Goal: Task Accomplishment & Management: Use online tool/utility

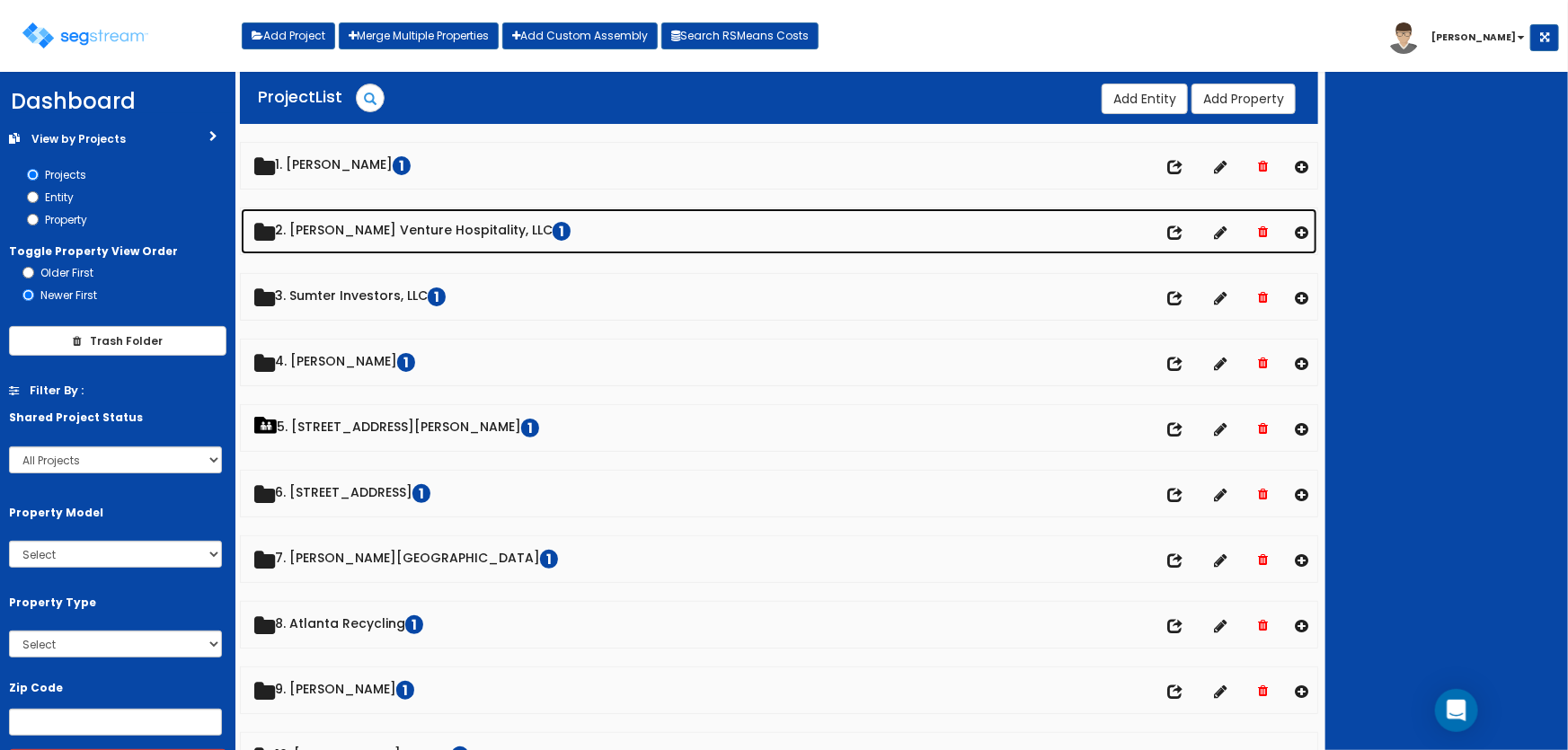
click at [379, 237] on link "2. Mayfield Venture Hospitality, LLC 1" at bounding box center [779, 231] width 1077 height 45
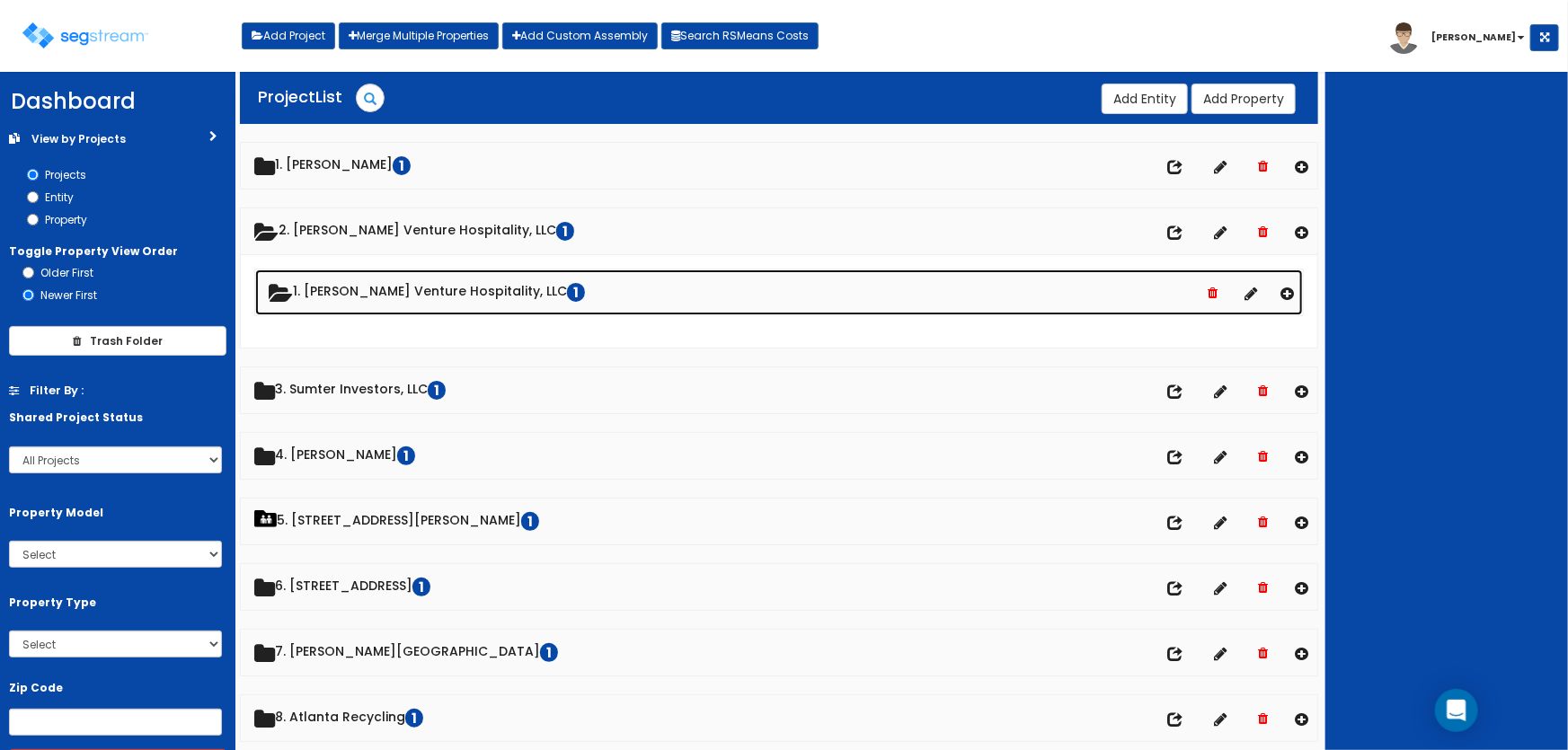
click at [386, 288] on link "1. Mayfield Venture Hospitality, LLC 1" at bounding box center [779, 293] width 1049 height 45
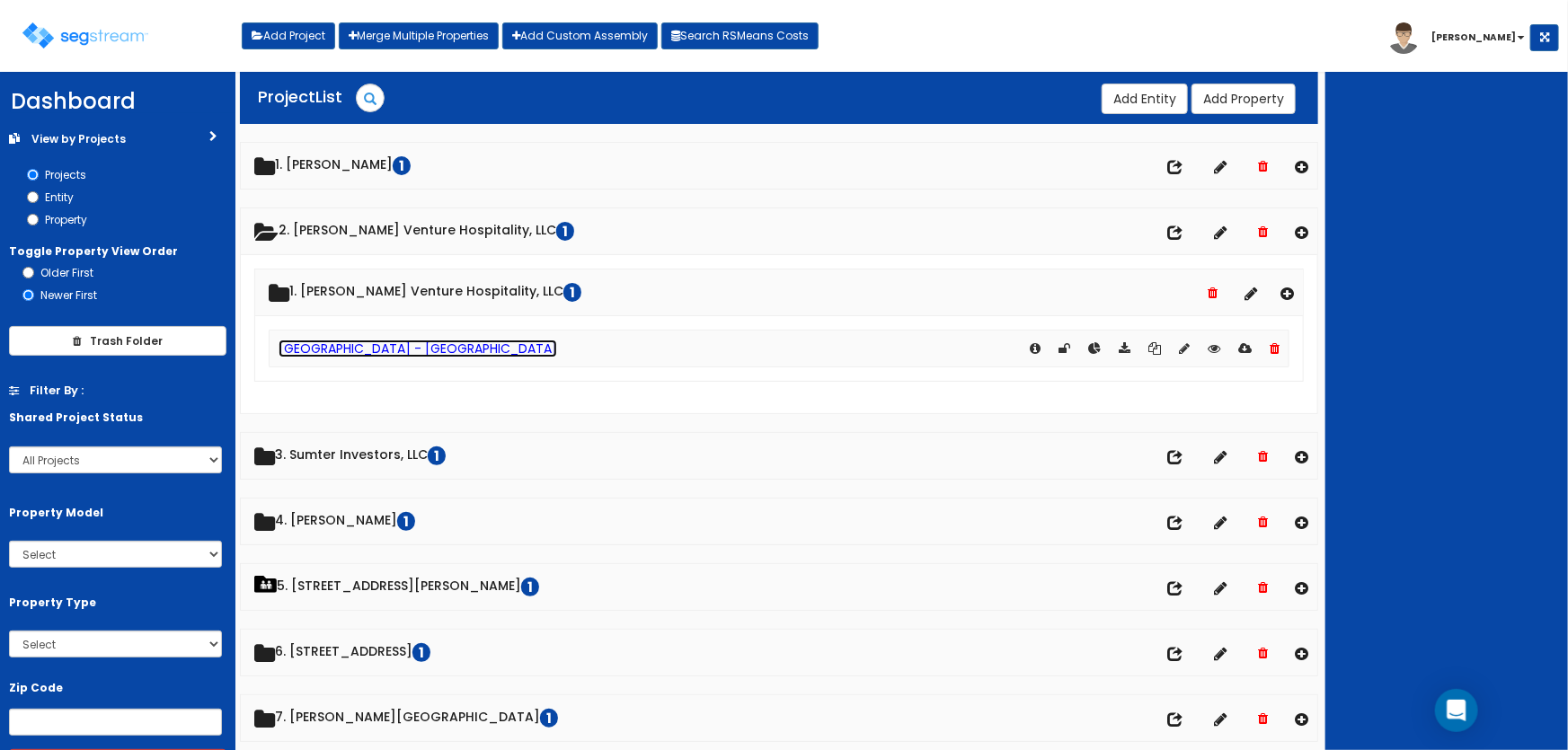
click at [402, 352] on link "Hampton Inn - Mayfield" at bounding box center [418, 348] width 279 height 18
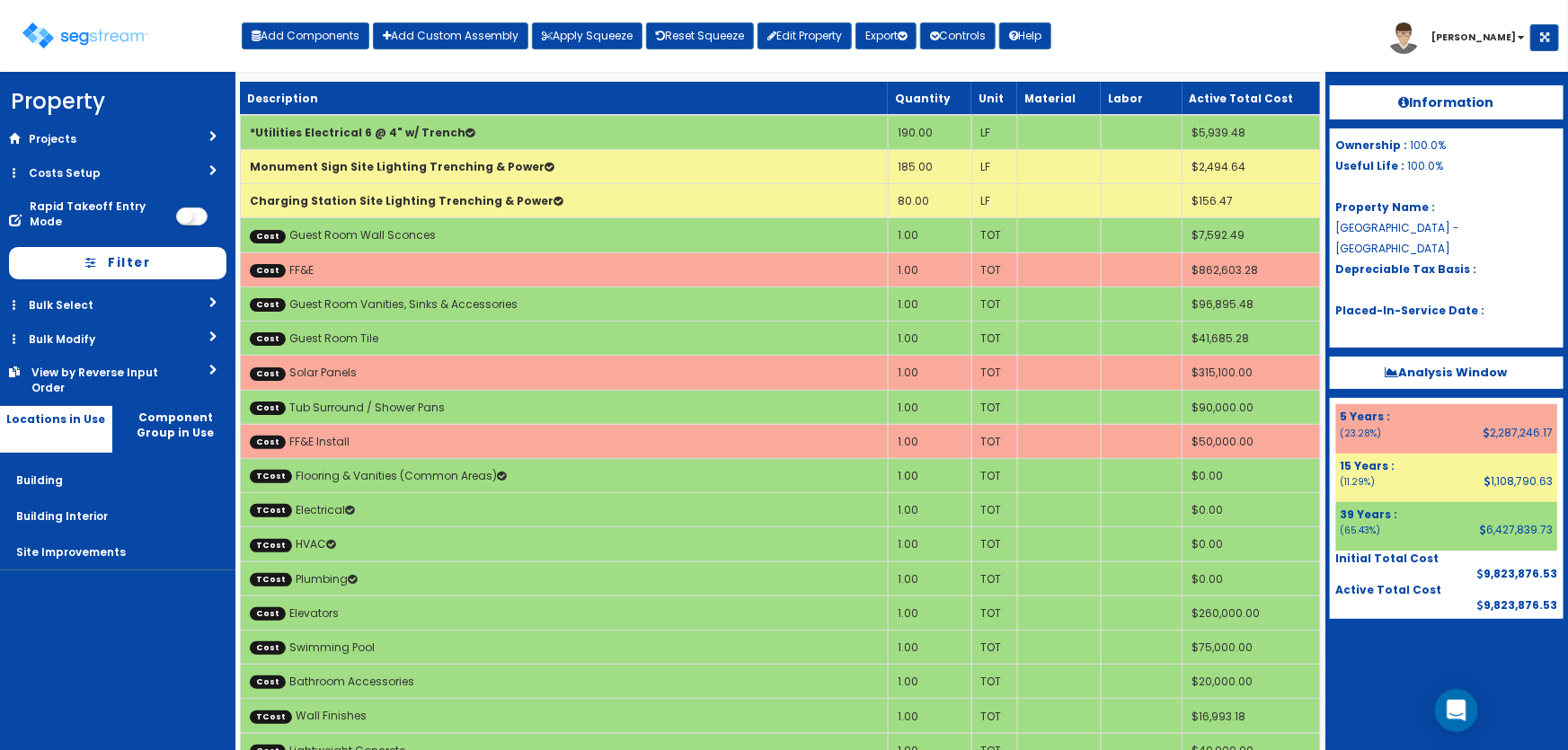
click at [93, 169] on link "Costs Setup" at bounding box center [117, 172] width 235 height 33
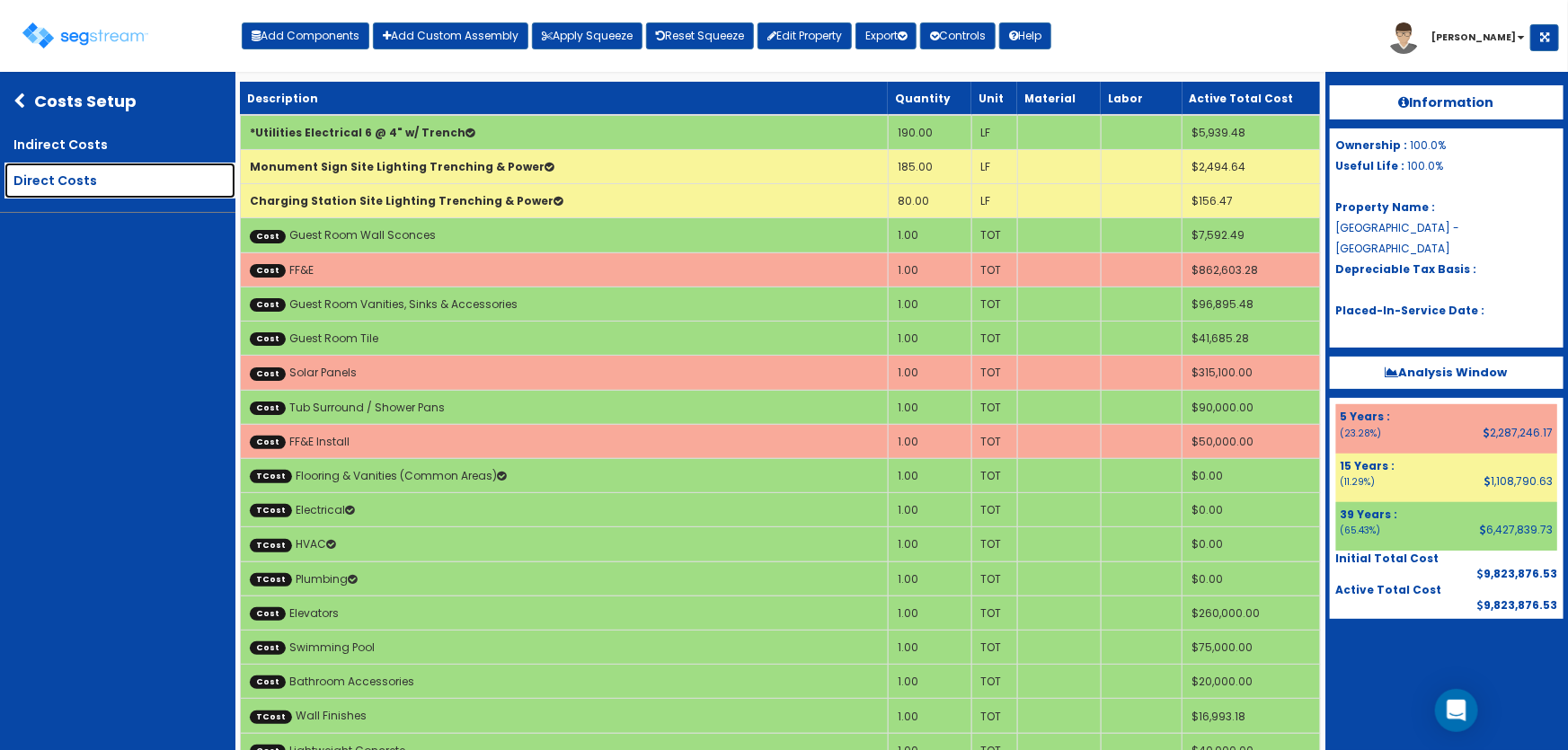
click at [81, 172] on link "Direct Costs" at bounding box center [120, 181] width 231 height 36
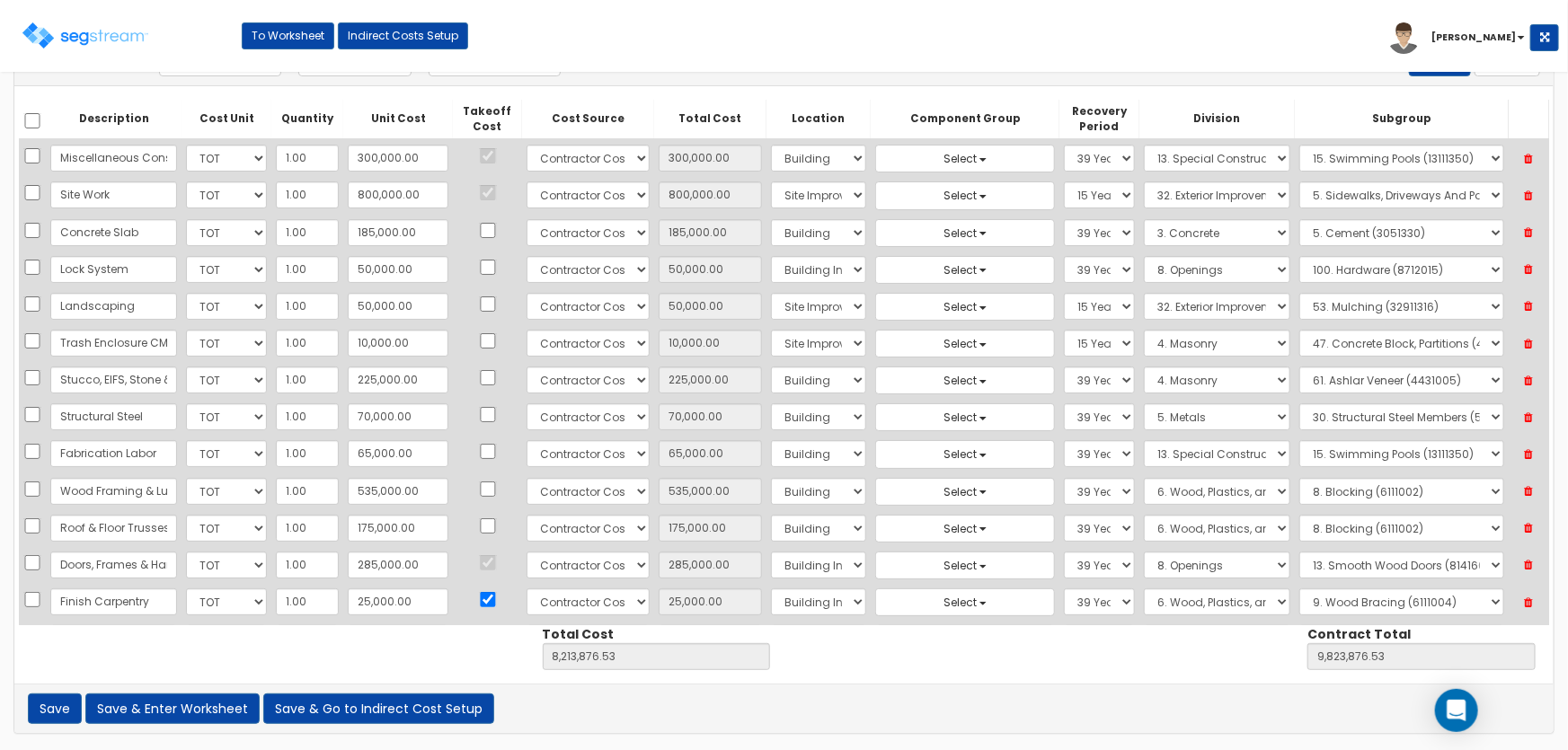
scroll to position [898, 0]
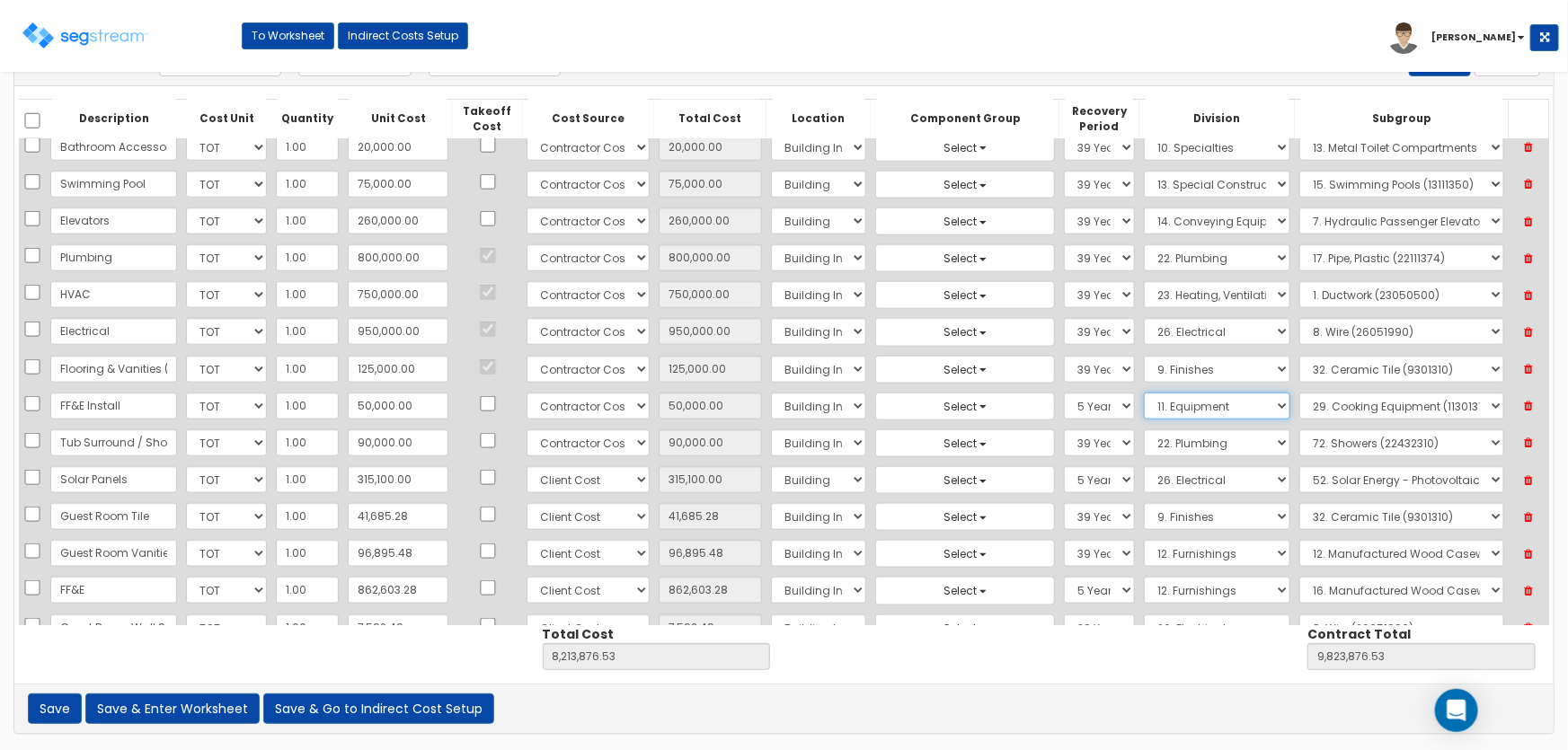
click at [1150, 398] on select "Select 1. General Requirements 2. Existing Conditions 3. Concrete 4. Masonry 5.…" at bounding box center [1217, 405] width 147 height 27
select select "12"
click at [1144, 392] on select "Select 1. General Requirements 2. Existing Conditions 3. Concrete 4. Masonry 5.…" at bounding box center [1217, 405] width 147 height 27
click at [1309, 401] on select "Select" at bounding box center [1401, 405] width 205 height 27
select select "12322310"
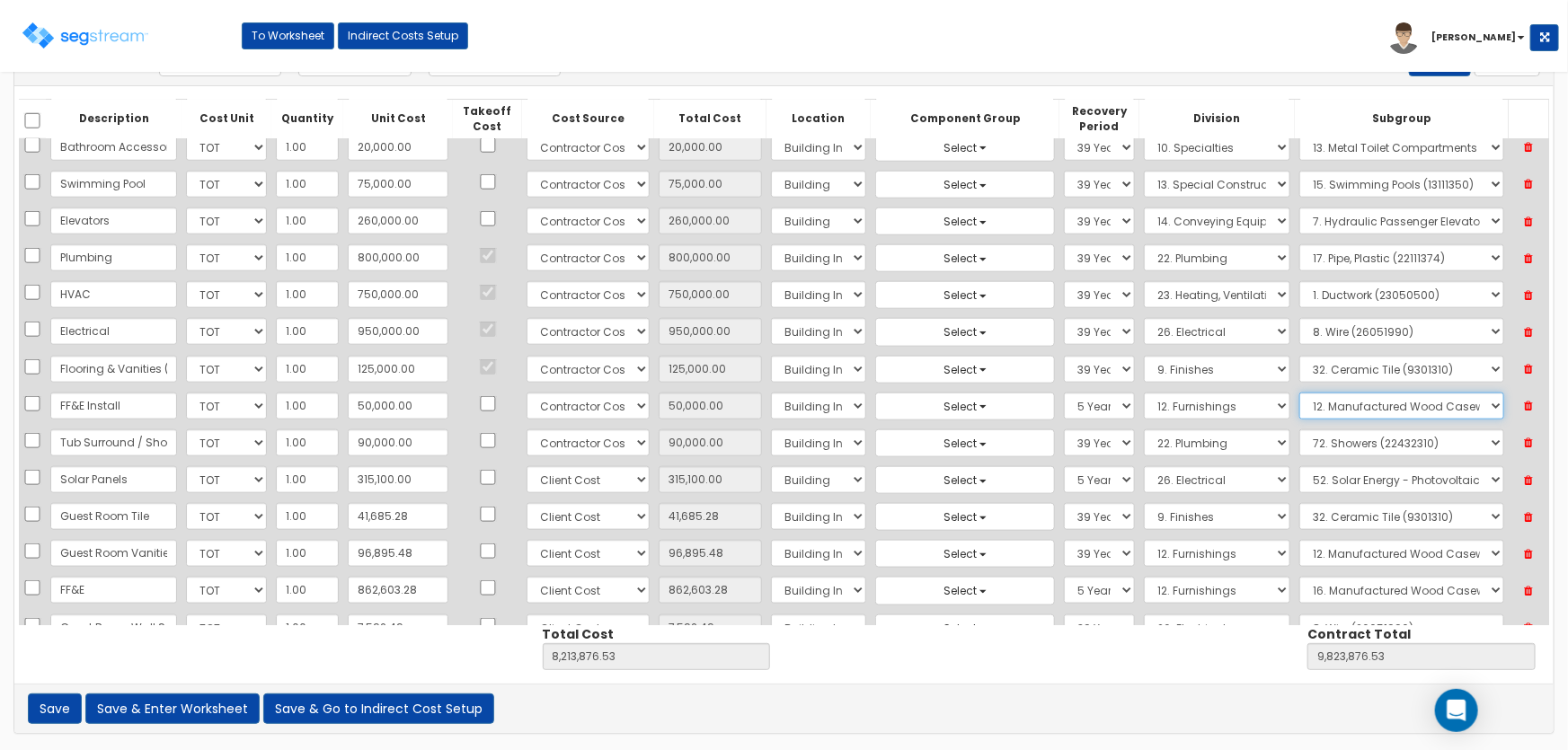
click at [1299, 392] on select "Select" at bounding box center [1401, 405] width 205 height 27
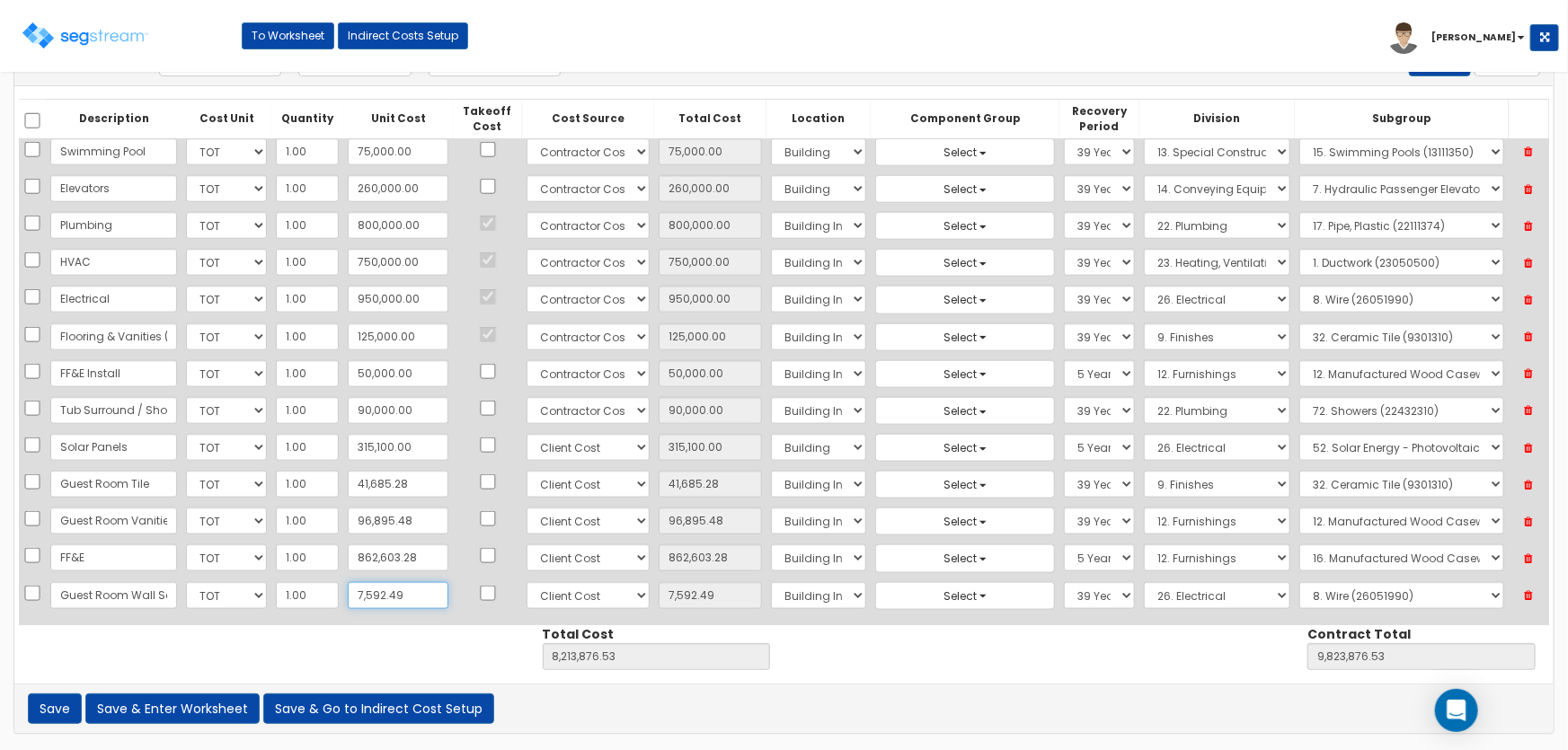
click at [394, 585] on input "7,592.49" at bounding box center [398, 596] width 100 height 27
type input "8"
type input "8.00"
type input "8,206,292.04"
type input "9,816,292.04"
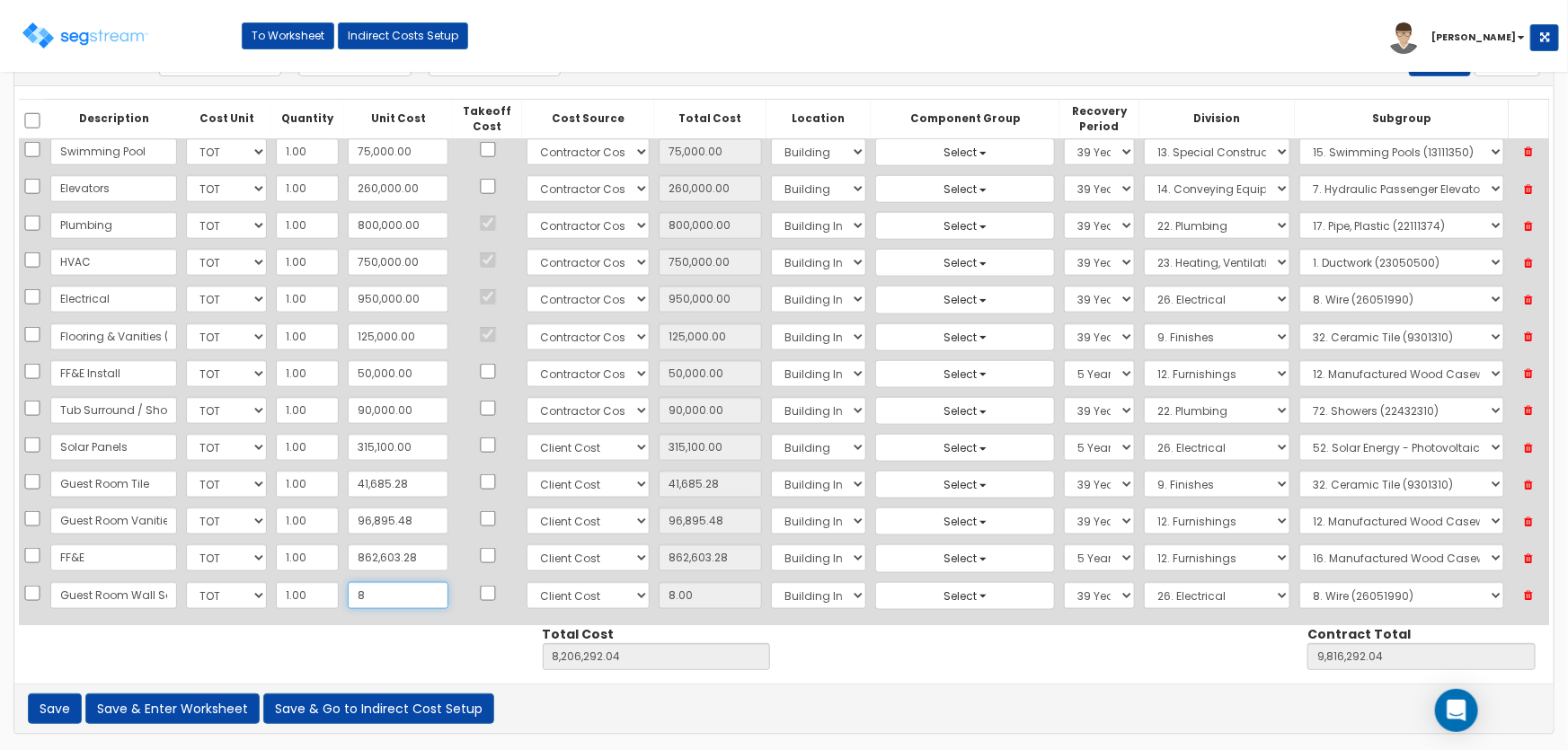
type input "80"
type input "80.00"
type input "8,206,364.04"
type input "9,816,364.04"
type input "804"
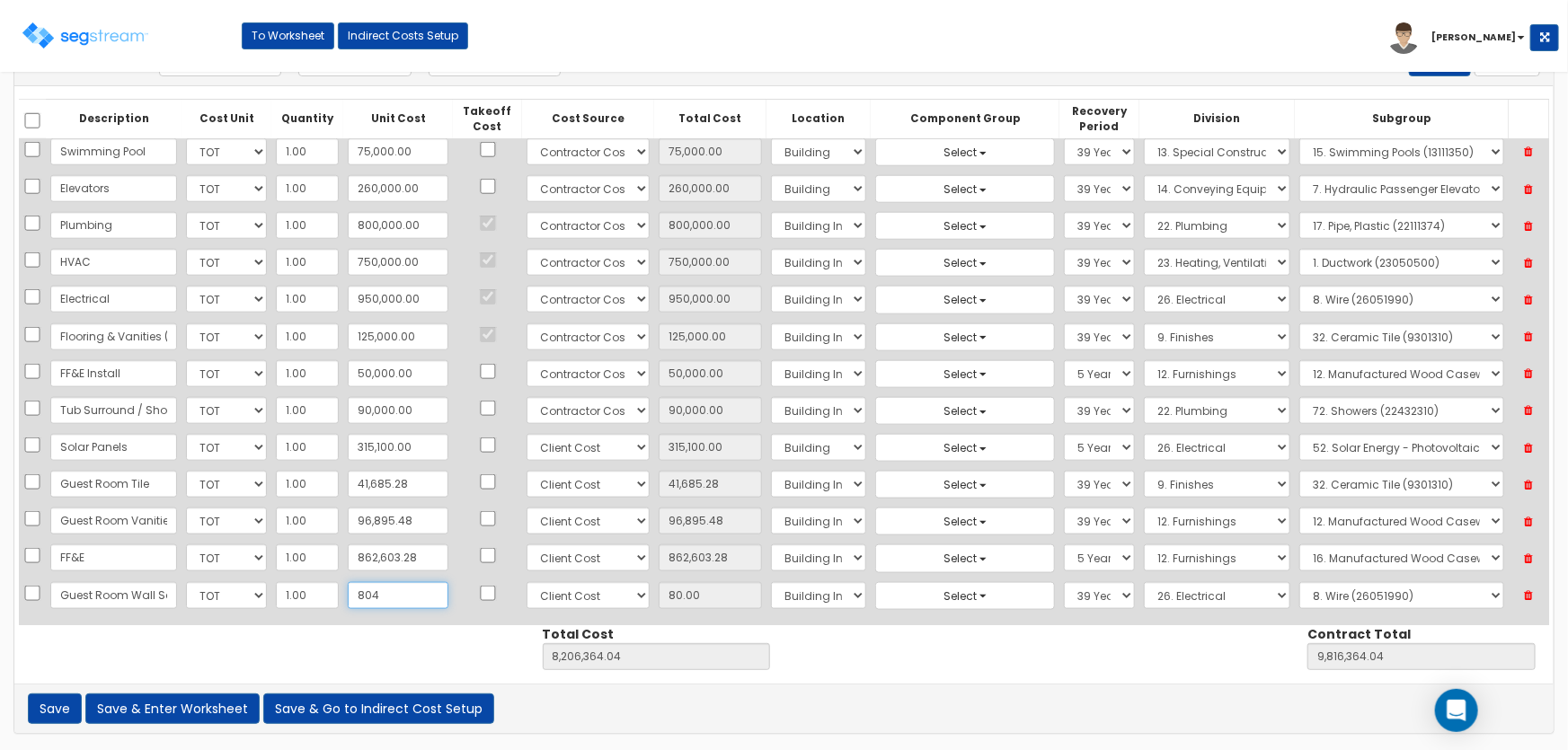
type input "804.00"
type input "8,207,088.04"
type input "9,817,088.04"
type input "8,048"
type input "8,048.00"
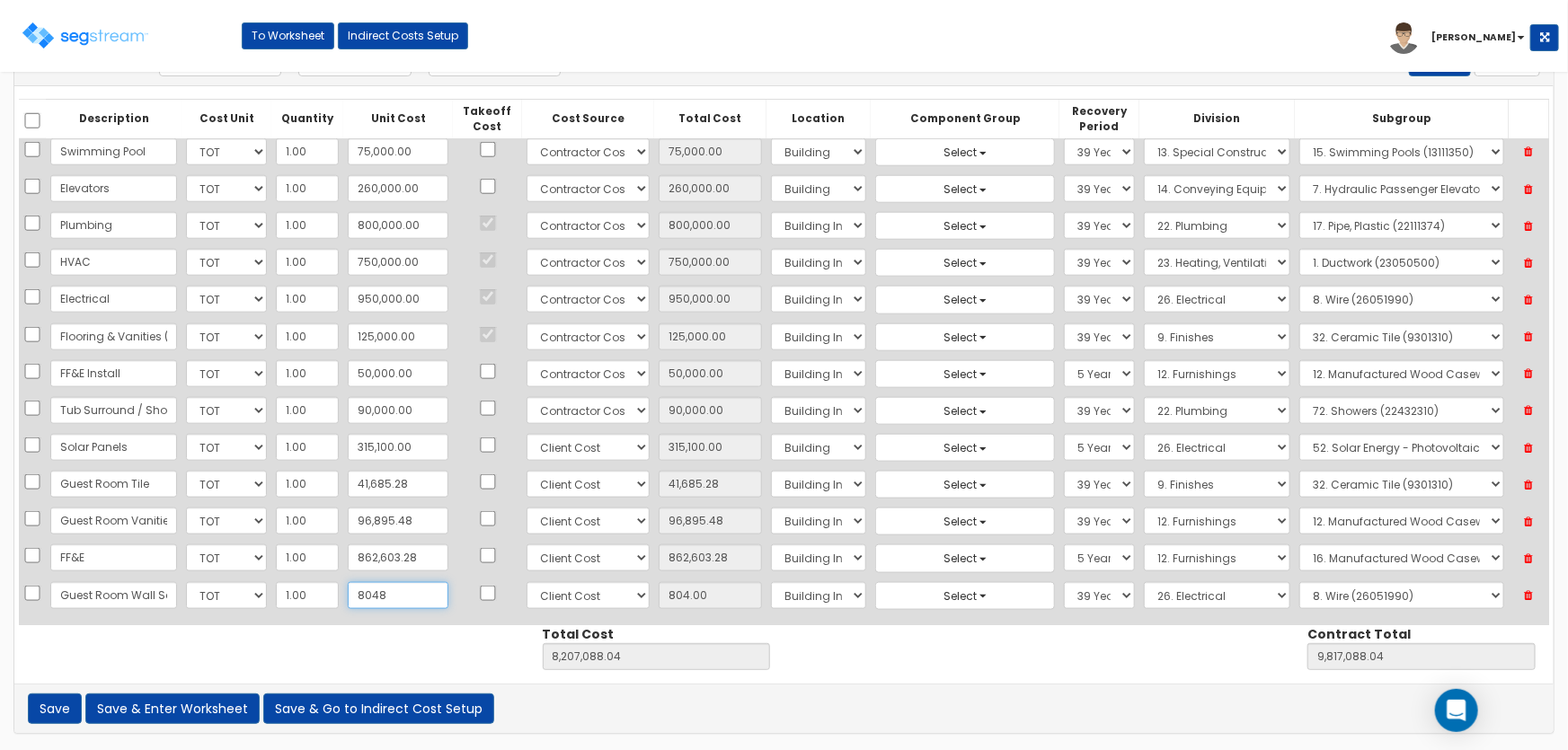
type input "8,214,332.04"
type input "9,824,332.04"
type input "8,048.04"
type input "8,214,332.08"
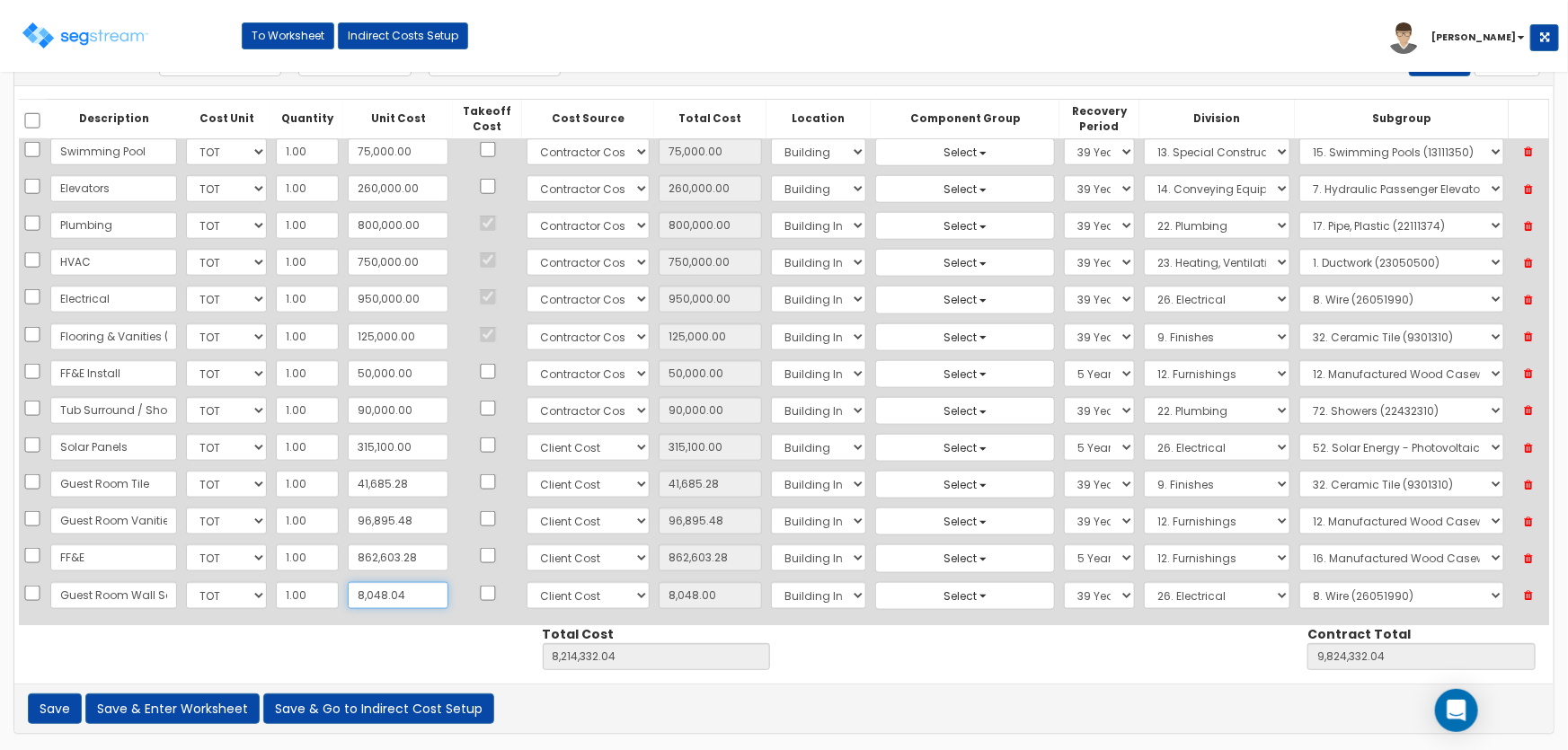
type input "9,824,332.08"
type input "8,048.04"
click at [404, 512] on input "96,895.48" at bounding box center [398, 521] width 100 height 27
type input "9"
type input "9.00"
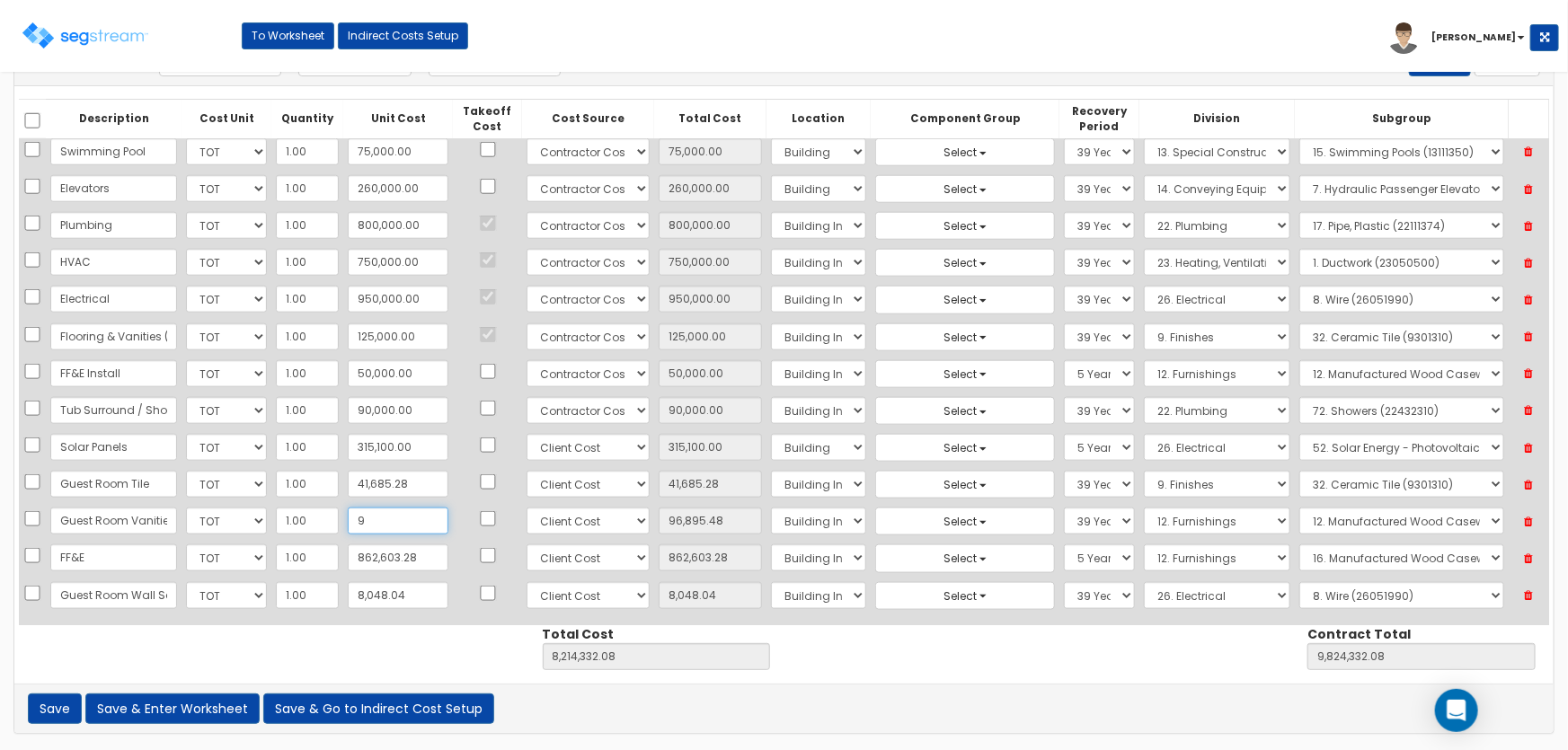
type input "8,117,445.60"
type input "9,727,445.60"
type input "97"
type input "97.00"
type input "8,117,533.60"
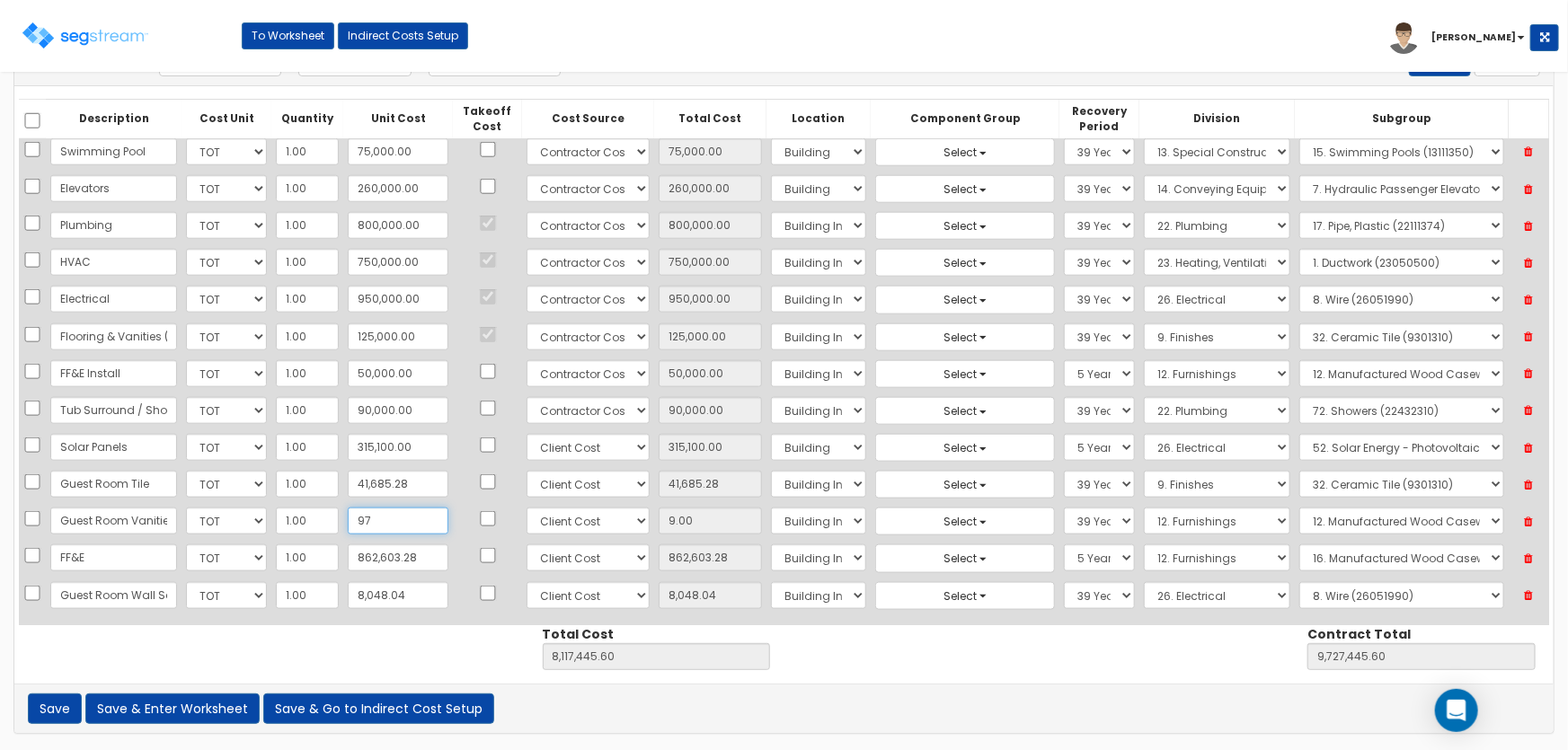
type input "9,727,533.60"
type input "975"
type input "975.00"
type input "8,118,411.60"
type input "9,728,411.60"
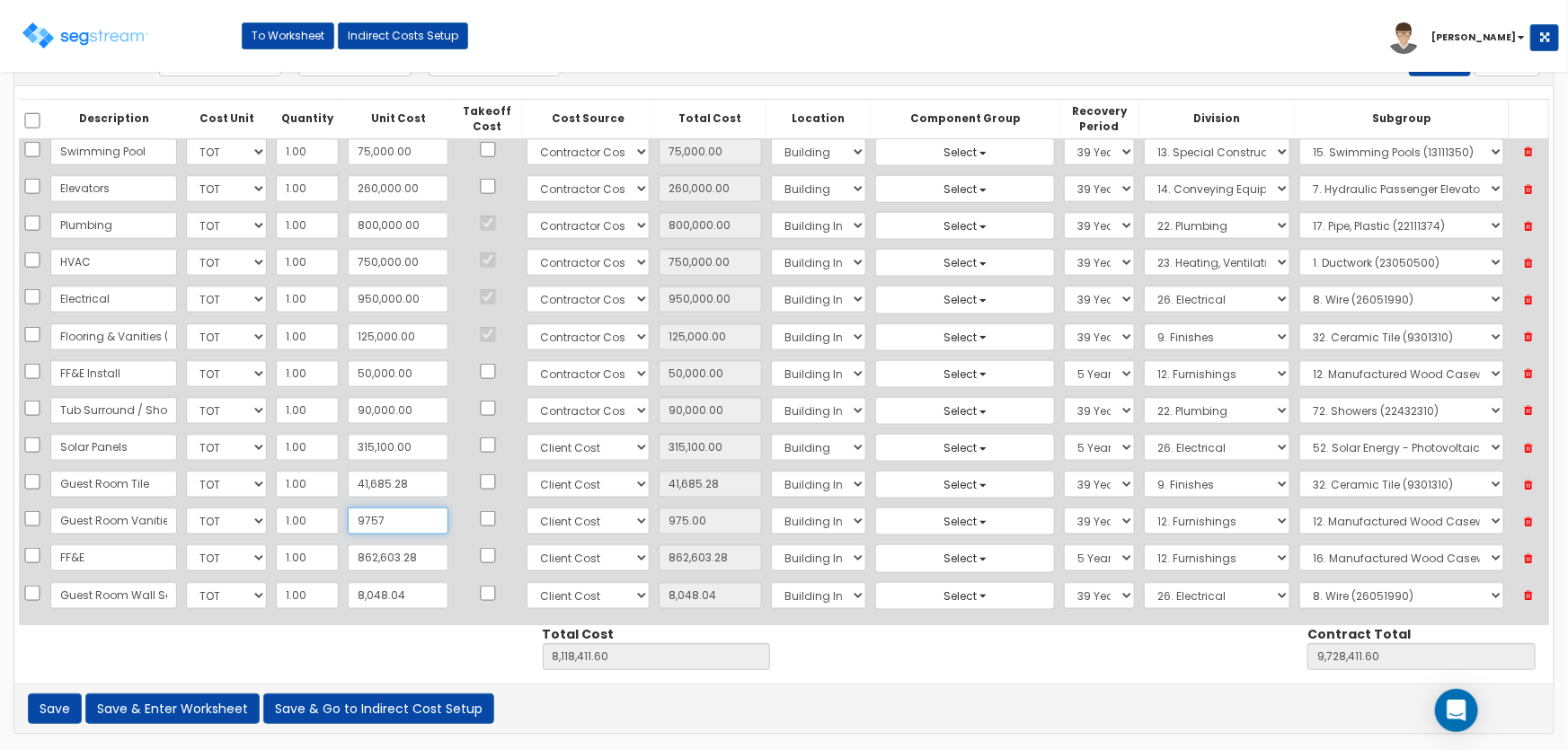
type input "9,757"
type input "9,757.00"
type input "8,127,193.60"
type input "9,737,193.60"
type input "97,576"
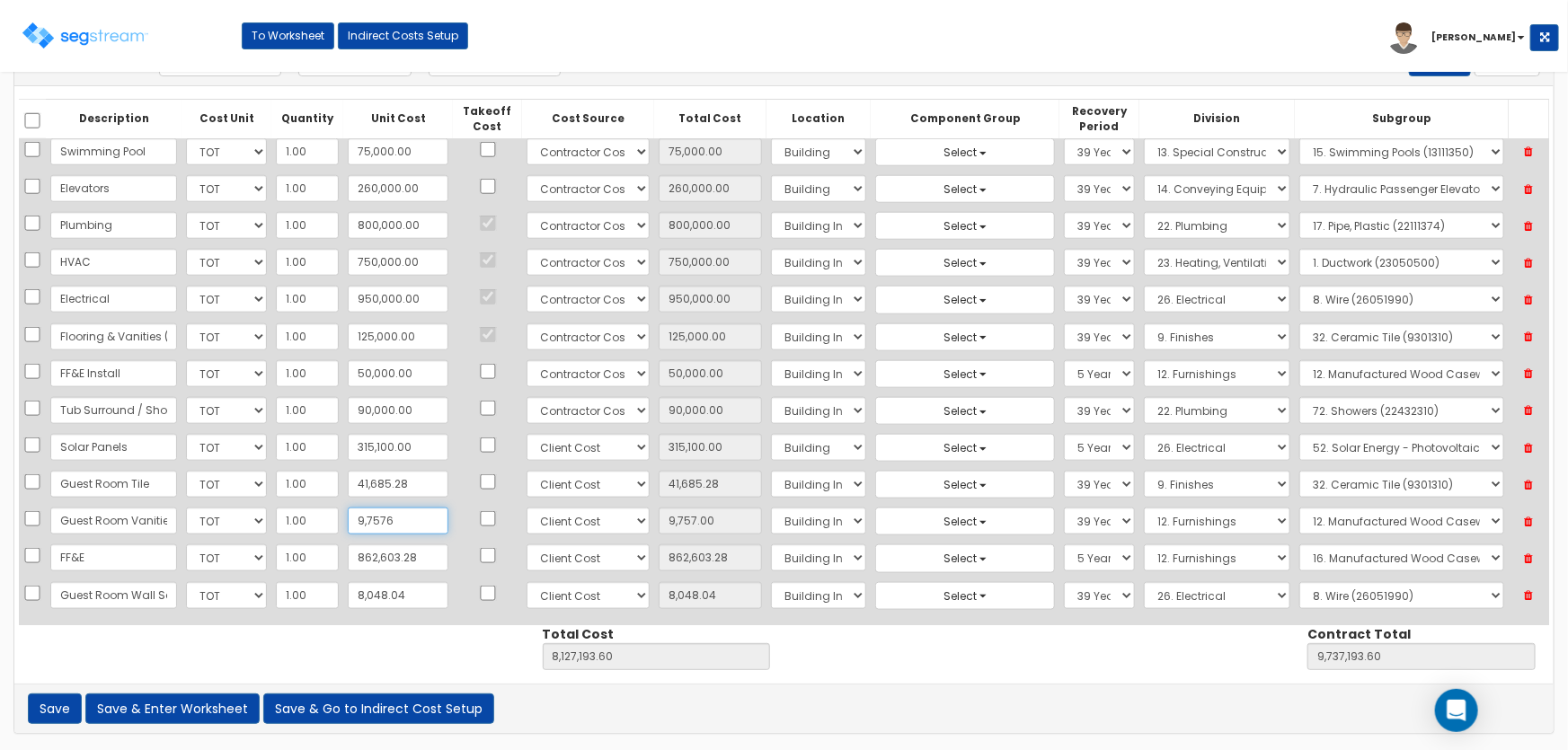
type input "97,576.00"
type input "8,215,012.60"
type input "9,825,012.60"
type input "97,576.2"
type input "97,576.20"
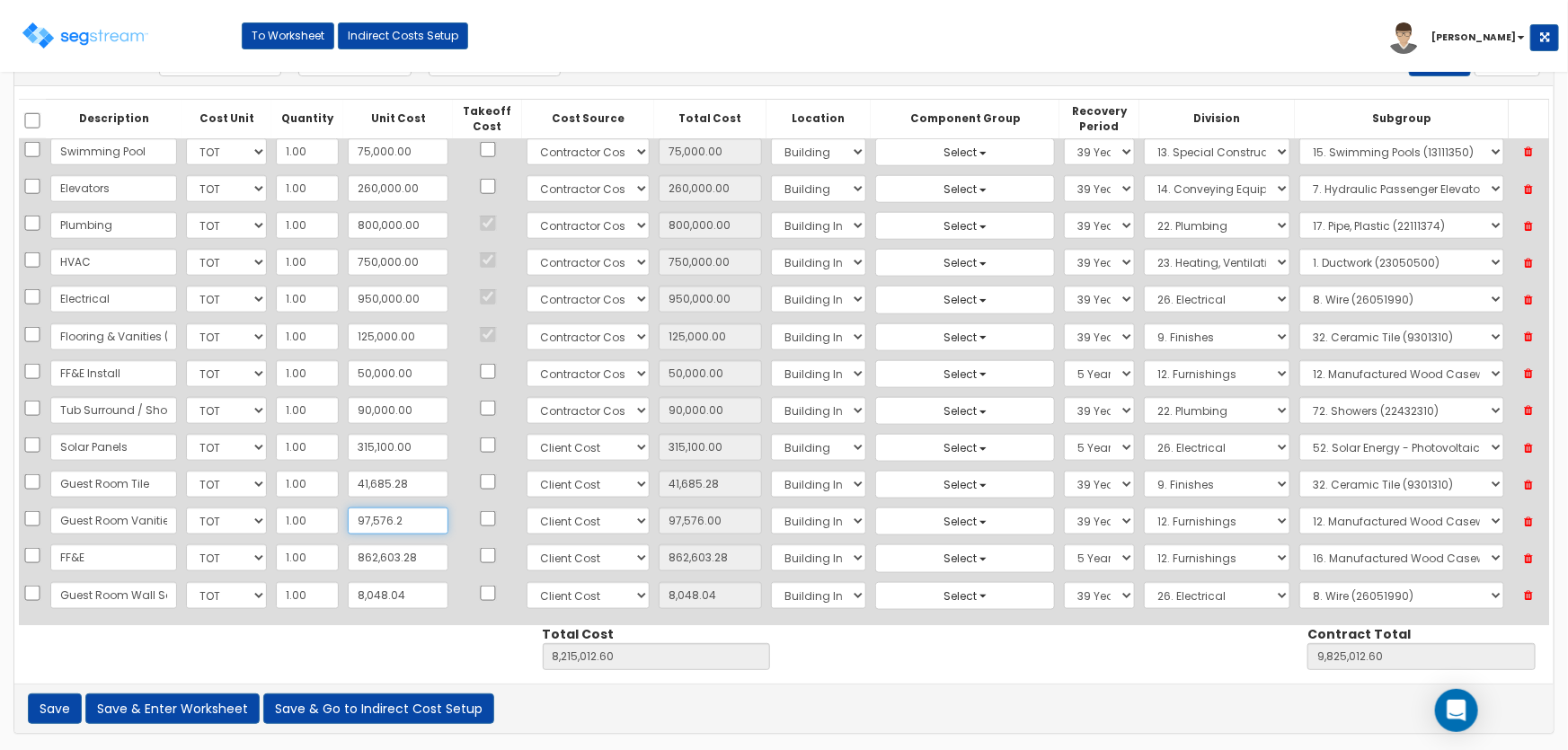
type input "8,215,012.80"
type input "9,825,012.80"
type input "97,576.26"
type input "8,215,012.86"
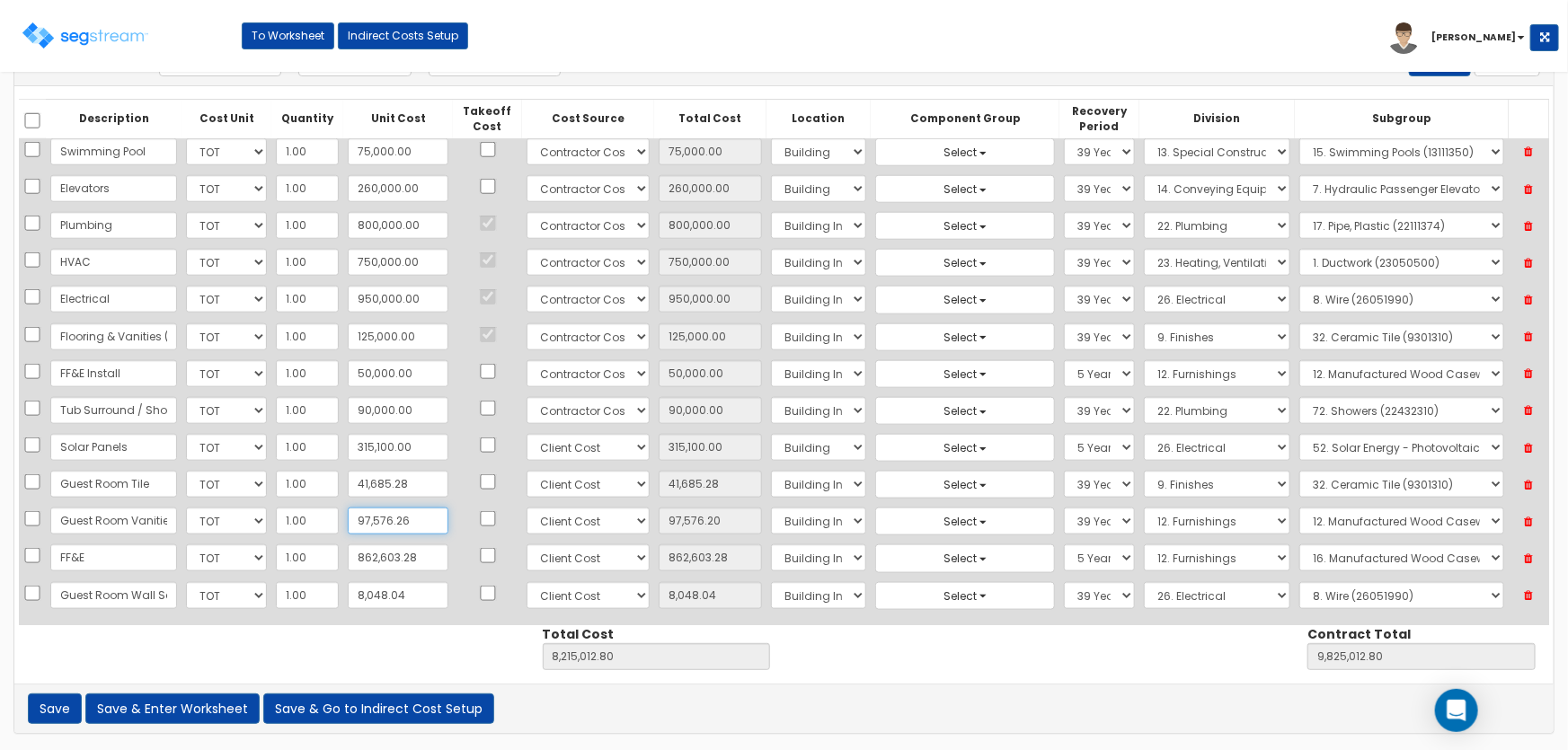
type input "9,825,012.86"
type input "97,576.26"
click at [410, 548] on input "862,603.28" at bounding box center [398, 558] width 100 height 27
type input "8"
type input "8.00"
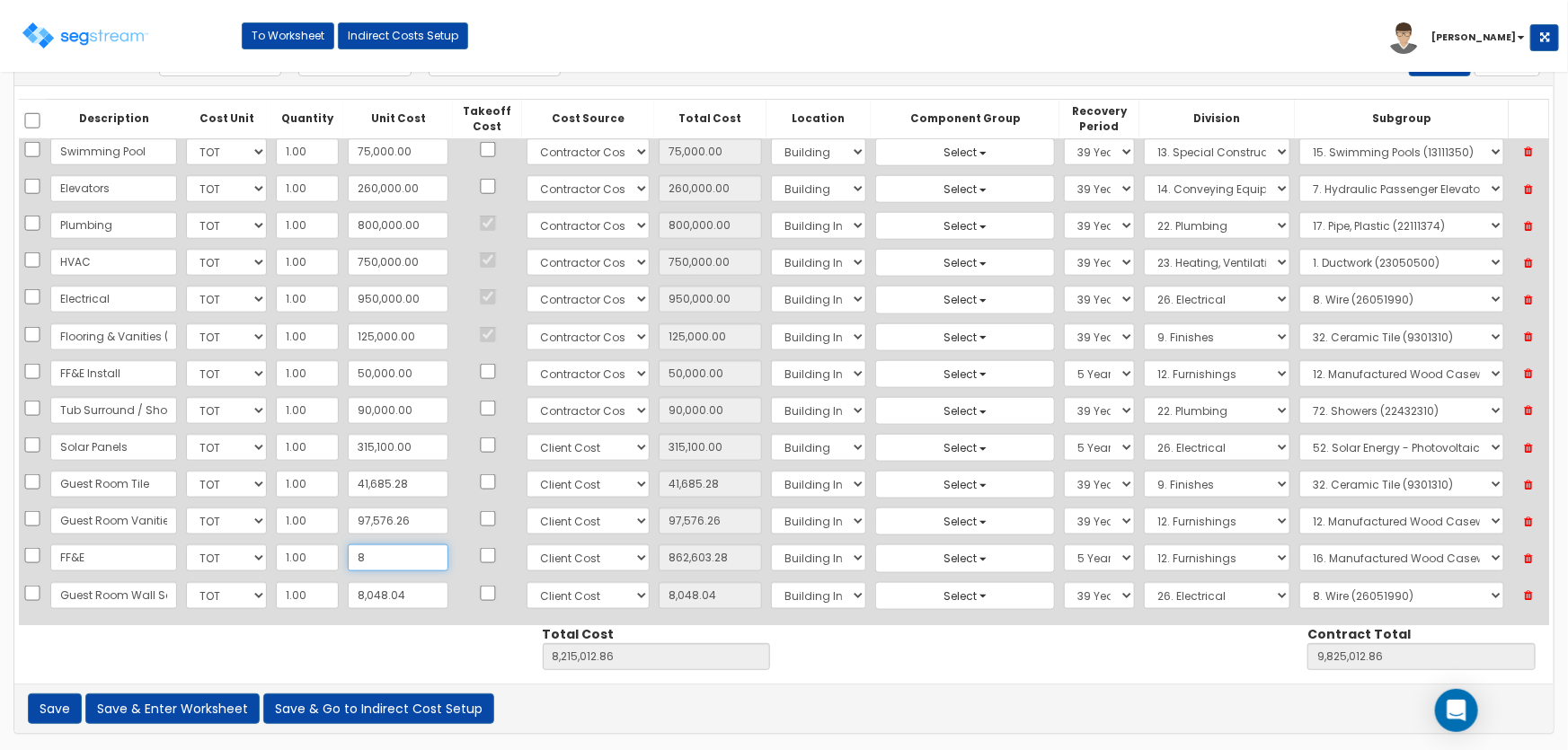
type input "7,352,417.58"
type input "8,962,417.58"
type input "86"
type input "86.00"
type input "7,352,495.58"
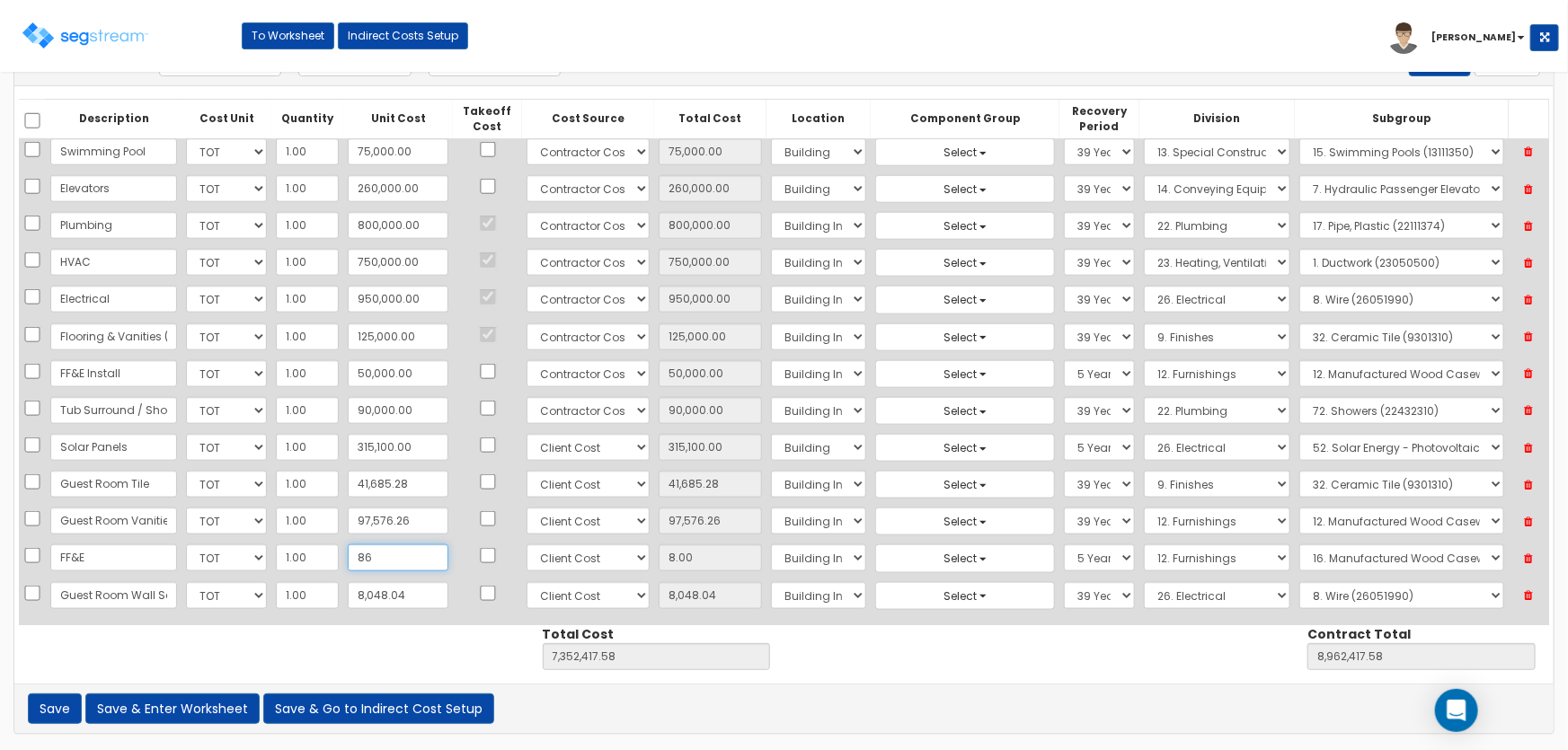
type input "8,962,495.58"
type input "861"
type input "861.00"
type input "7,353,270.58"
type input "8,963,270.58"
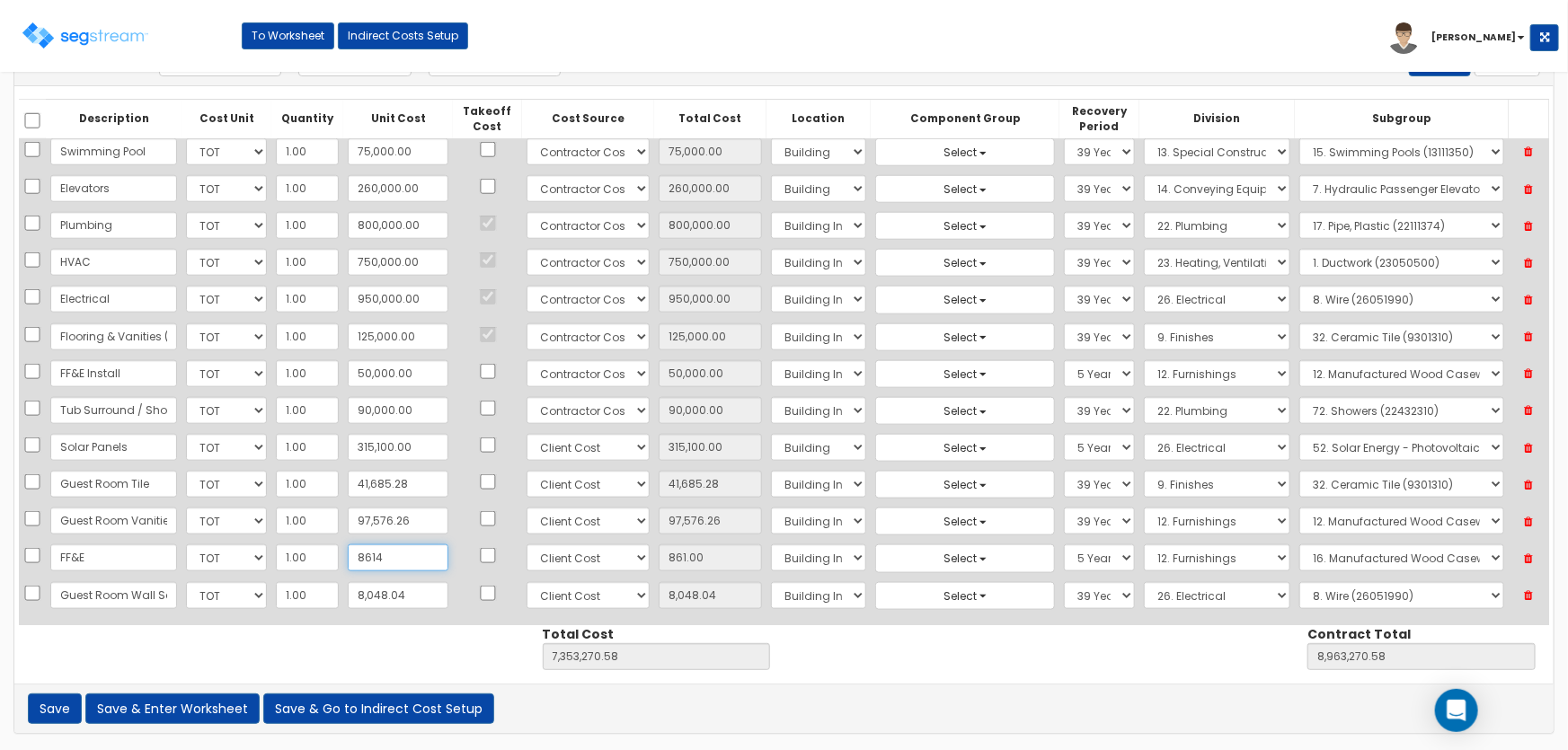
type input "8,614"
type input "8,614.00"
type input "7,361,023.58"
type input "8,971,023.58"
type input "86,146"
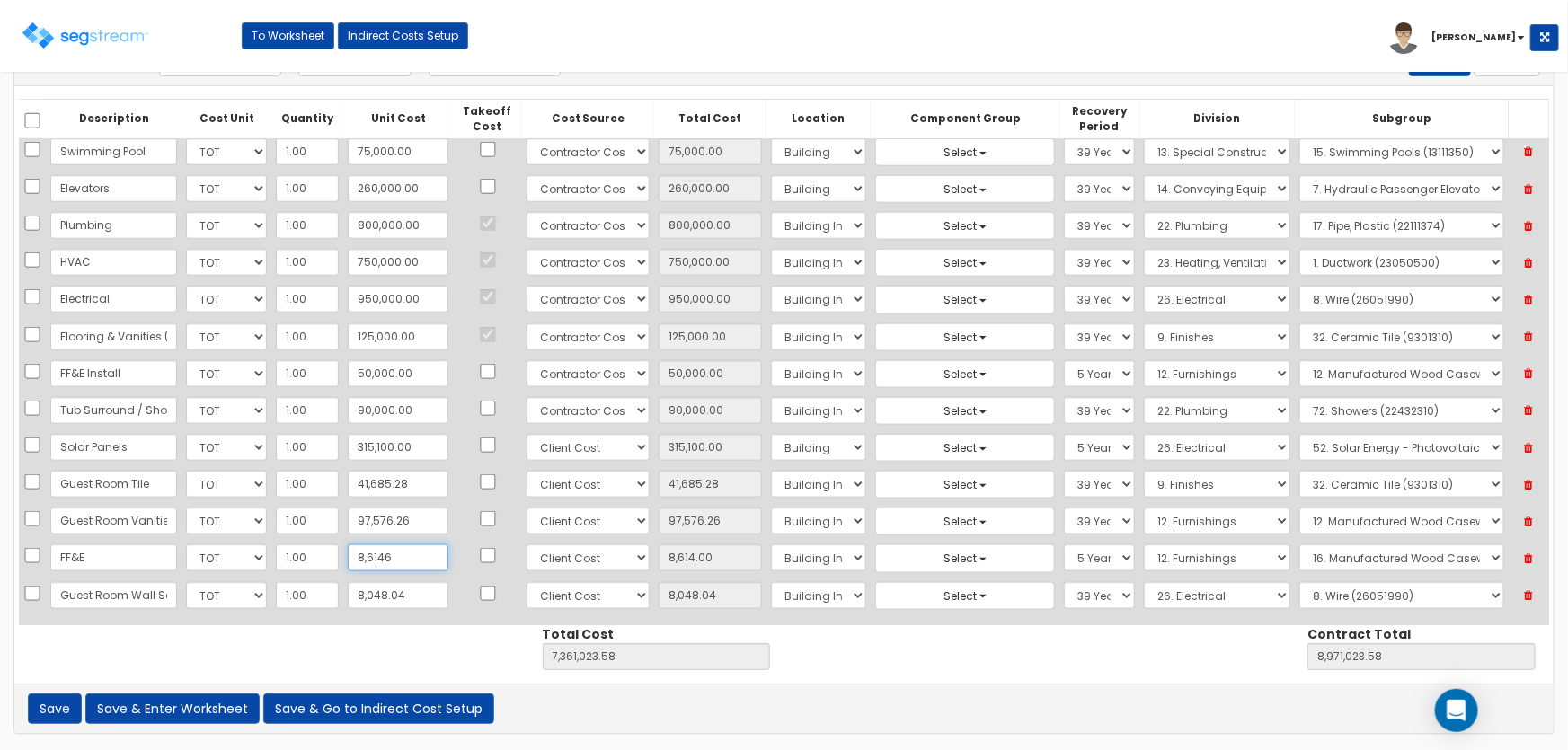
type input "86,146.00"
type input "7,438,555.58"
type input "9,048,555.58"
type input "861,466"
type input "861,466.00"
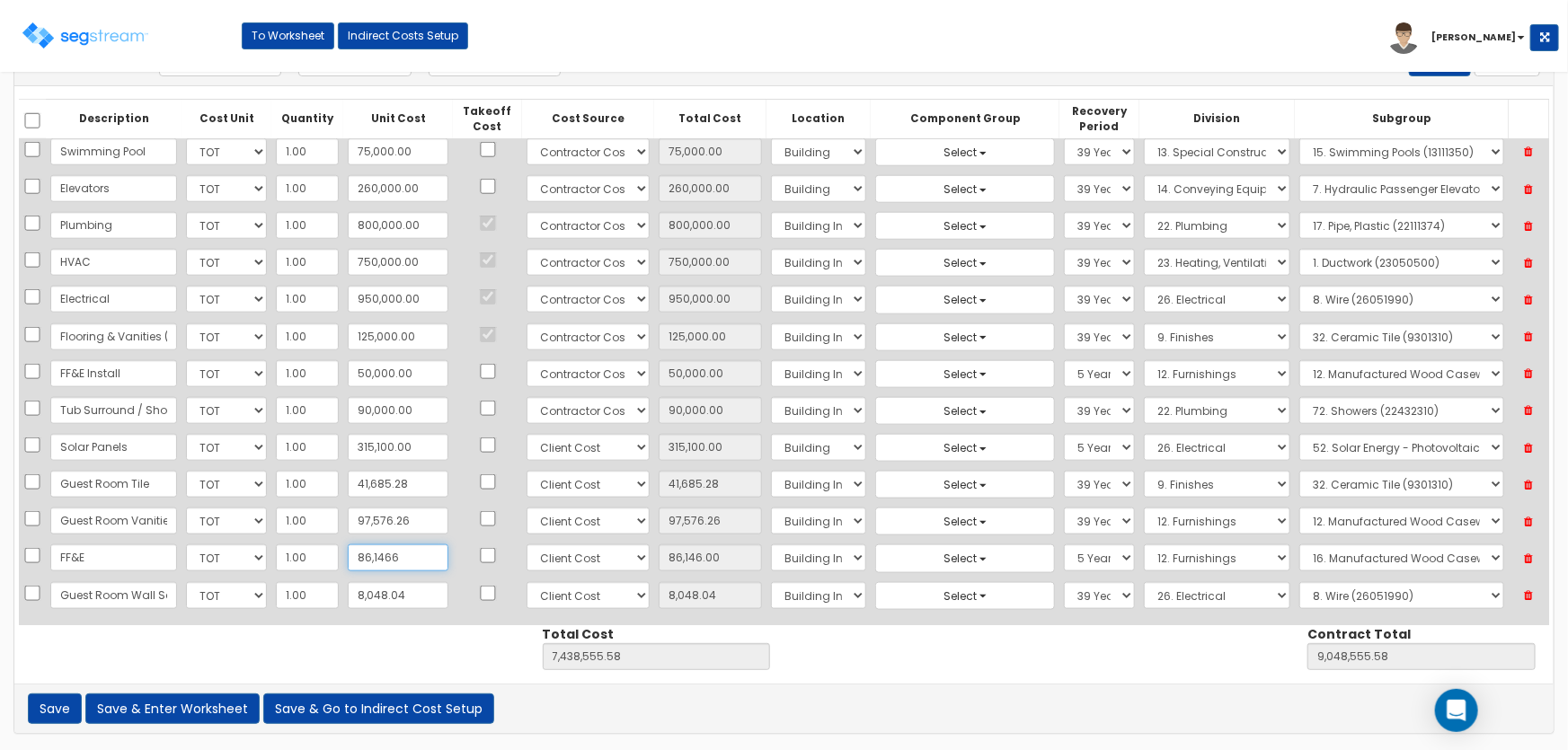
type input "8,213,875.58"
type input "9,823,875.58"
type input "861,466.9"
type input "861,466.90"
type input "8,213,876.48"
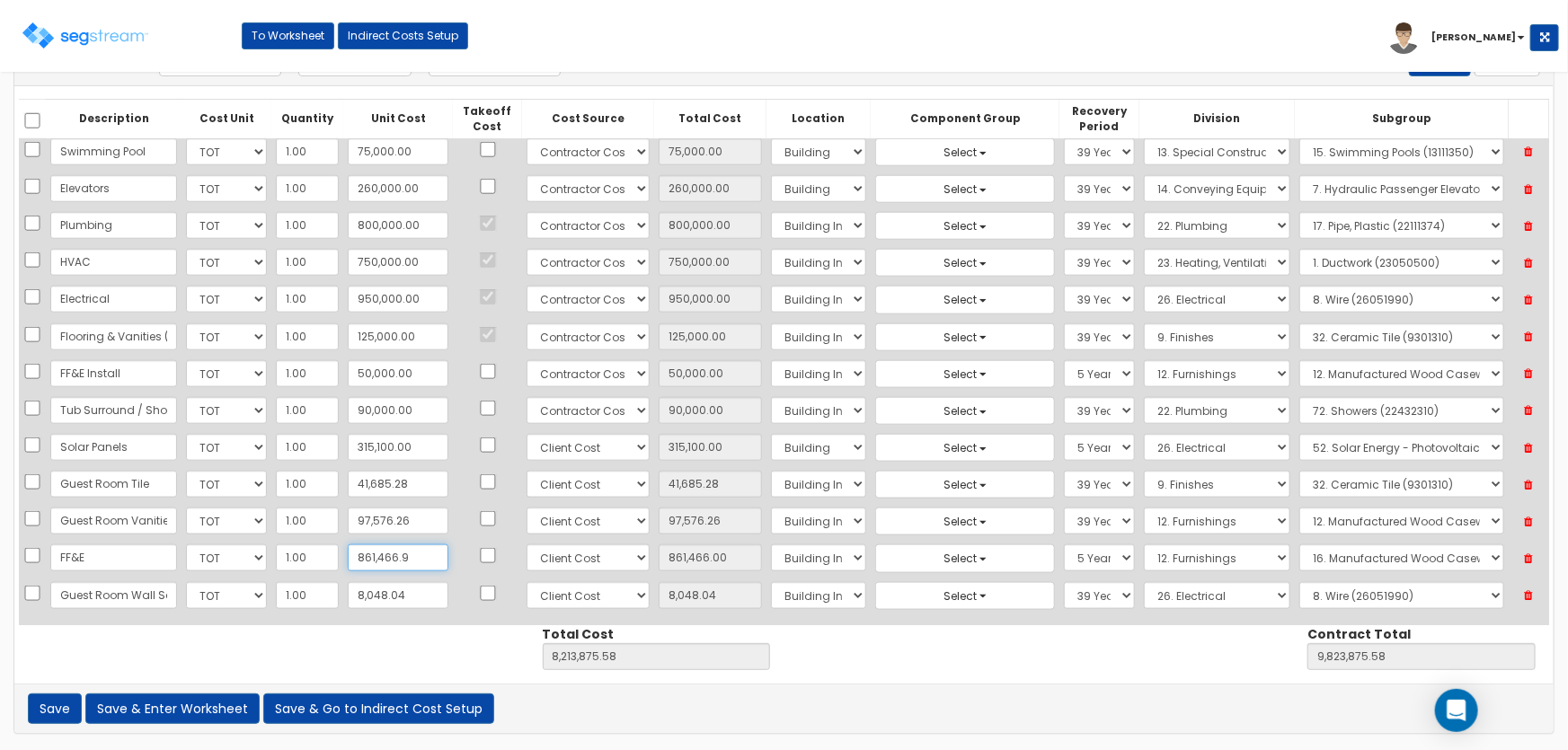
type input "9,823,876.48"
type input "861,466.95"
type input "8,213,876.53"
type input "9,823,876.53"
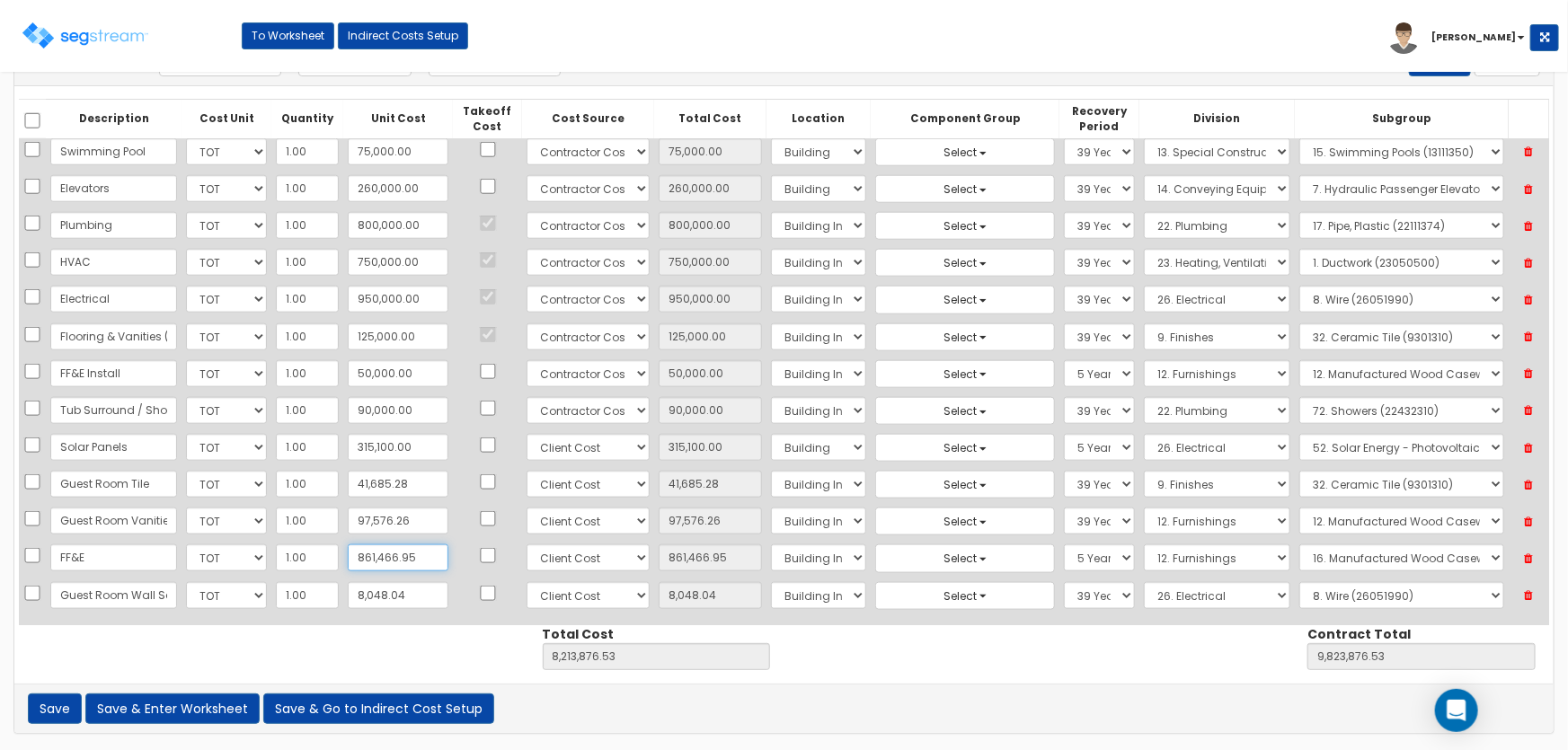
type input "861,466.95"
click at [398, 582] on input "8,048.04" at bounding box center [398, 596] width 100 height 27
click at [207, 709] on button "Save & Enter Worksheet" at bounding box center [172, 708] width 174 height 30
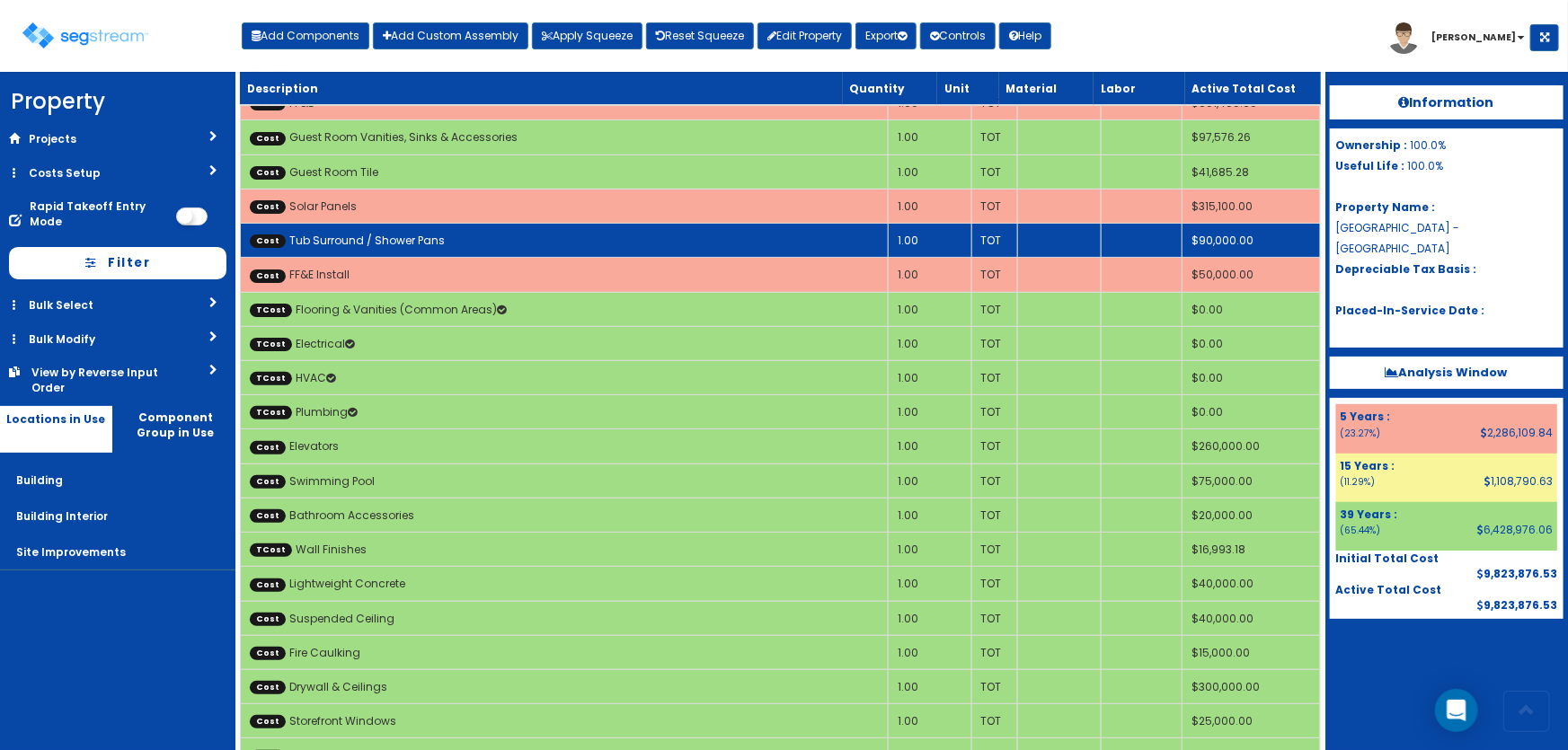
scroll to position [163, 0]
